Goal: Task Accomplishment & Management: Manage account settings

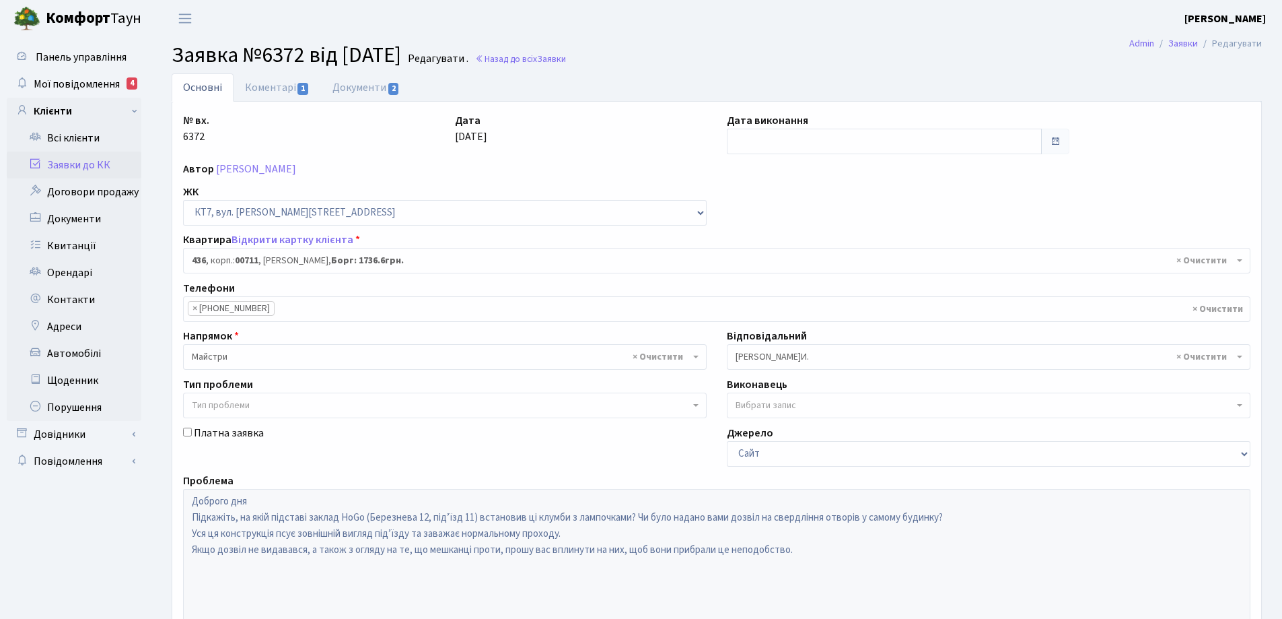
select select "19019"
click at [94, 165] on link "Заявки до КК" at bounding box center [74, 164] width 135 height 27
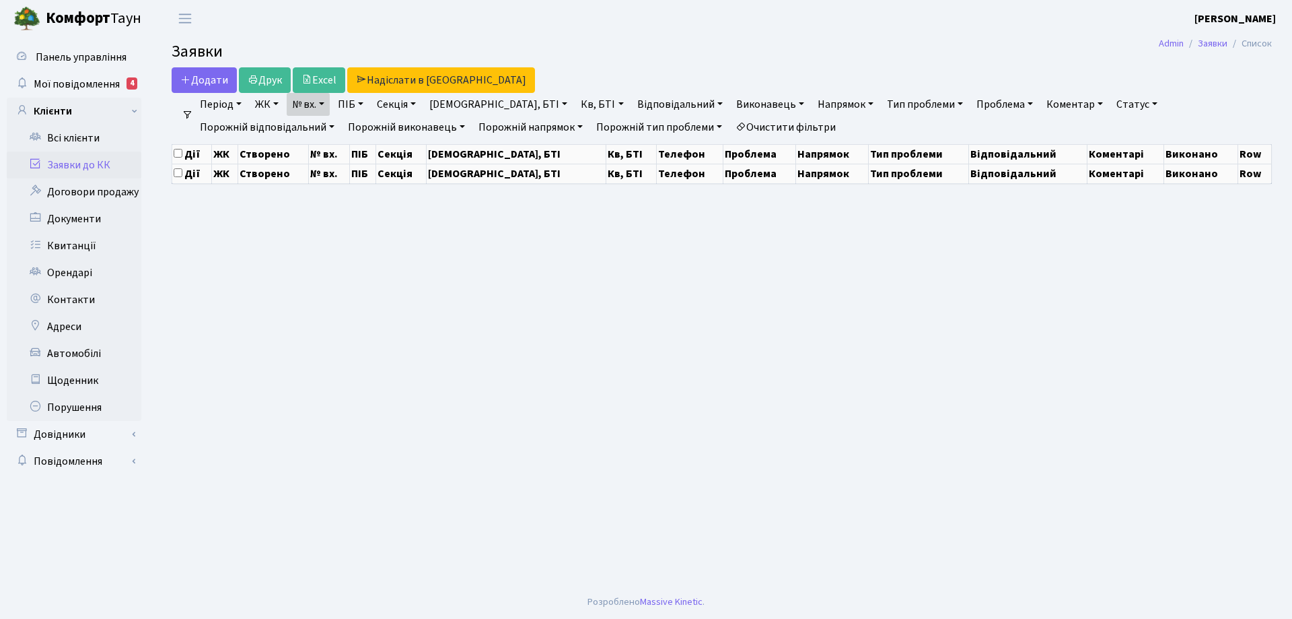
select select "25"
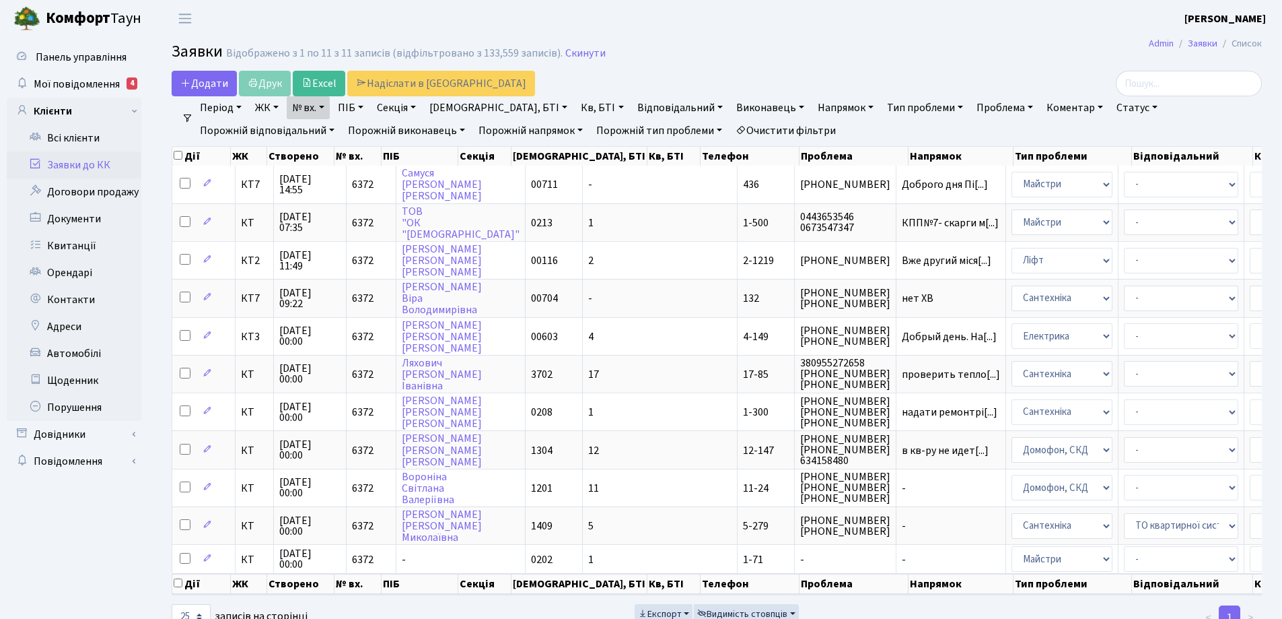
click at [730, 131] on link "Очистити фільтри" at bounding box center [785, 130] width 111 height 23
